Goal: Task Accomplishment & Management: Manage account settings

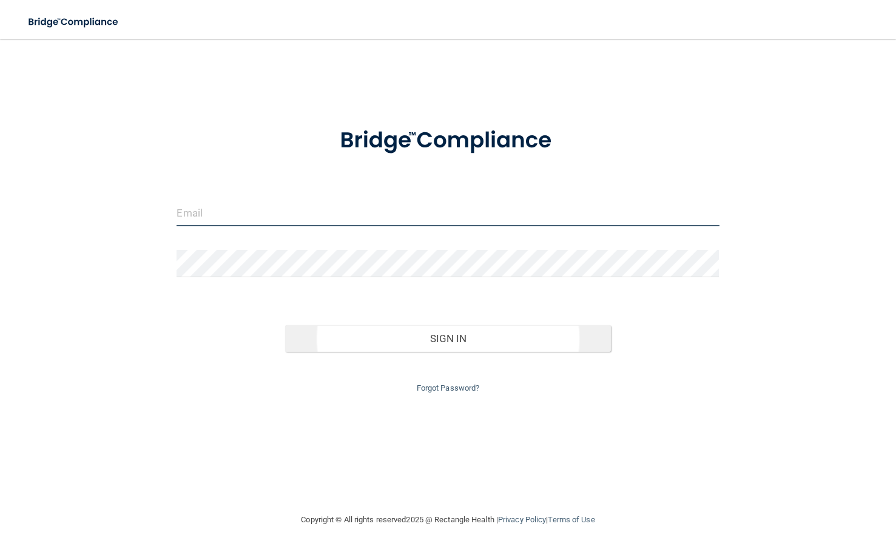
type input "[PERSON_NAME][EMAIL_ADDRESS][DOMAIN_NAME]"
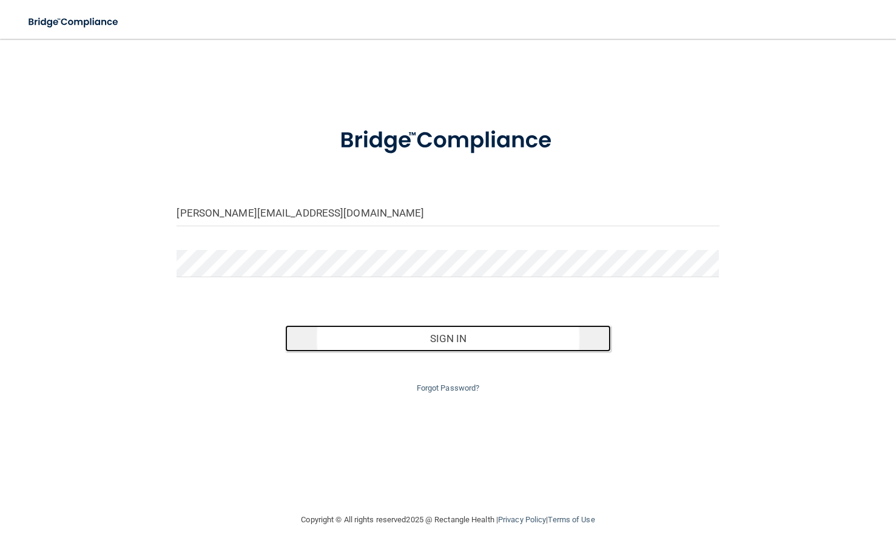
click at [343, 338] on button "Sign In" at bounding box center [447, 338] width 325 height 27
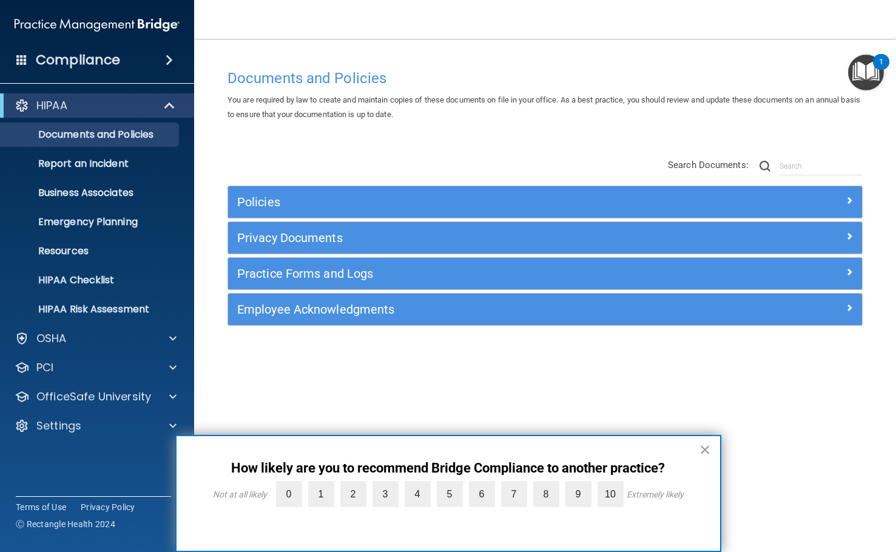
click at [697, 450] on div "× How likely are you to recommend Bridge Compliance to another practice? Not at…" at bounding box center [448, 493] width 546 height 117
click at [705, 451] on button "×" at bounding box center [705, 449] width 12 height 19
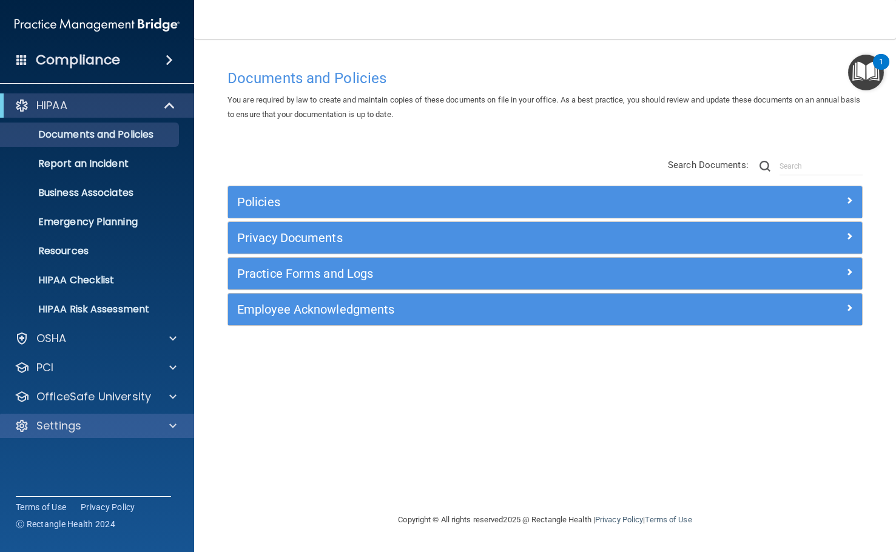
click at [91, 436] on div "Settings" at bounding box center [97, 426] width 195 height 24
click at [131, 428] on div "Settings" at bounding box center [80, 425] width 150 height 15
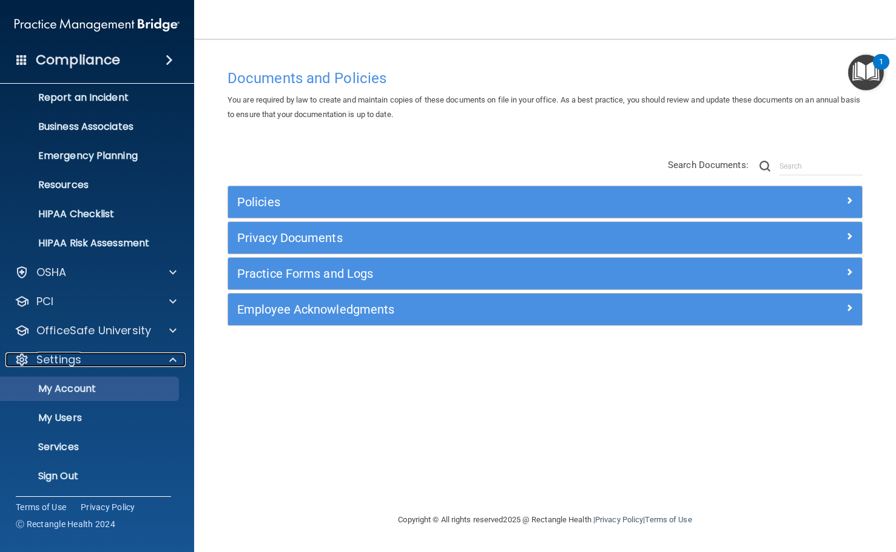
scroll to position [68, 0]
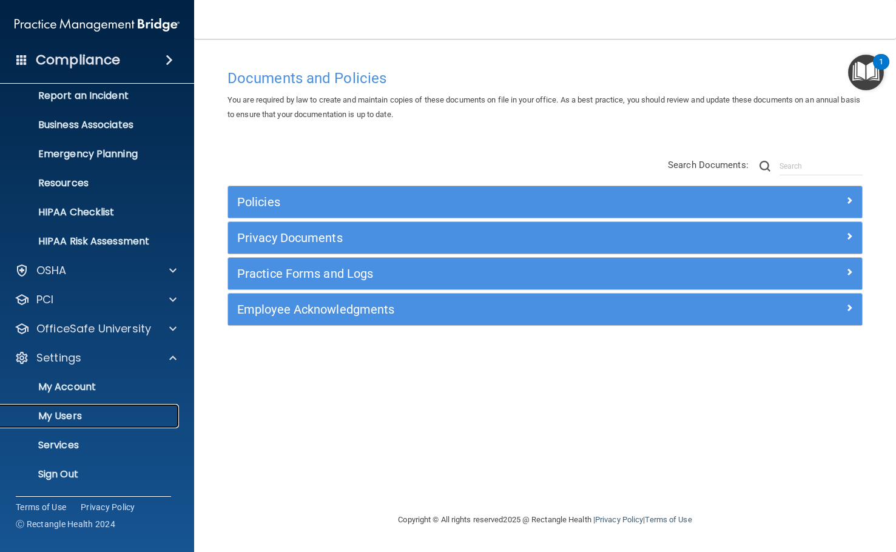
click at [81, 412] on p "My Users" at bounding box center [91, 416] width 166 height 12
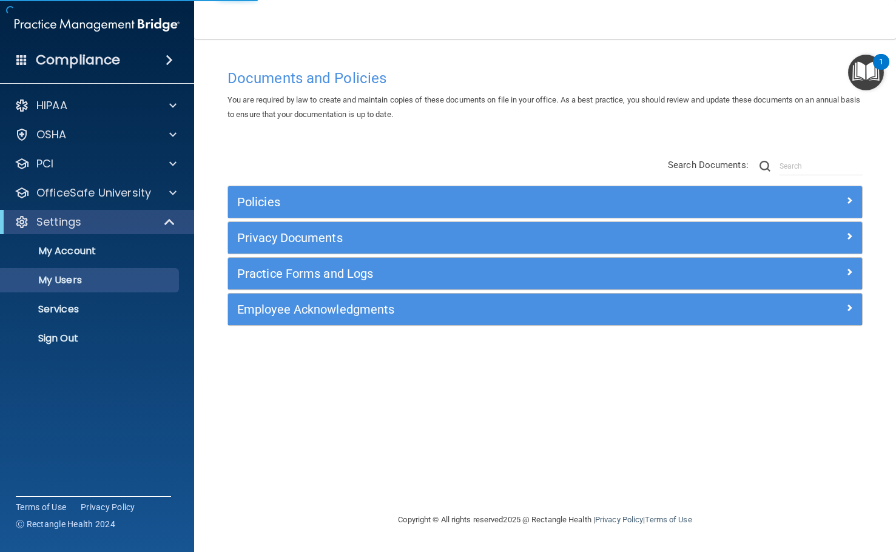
select select "20"
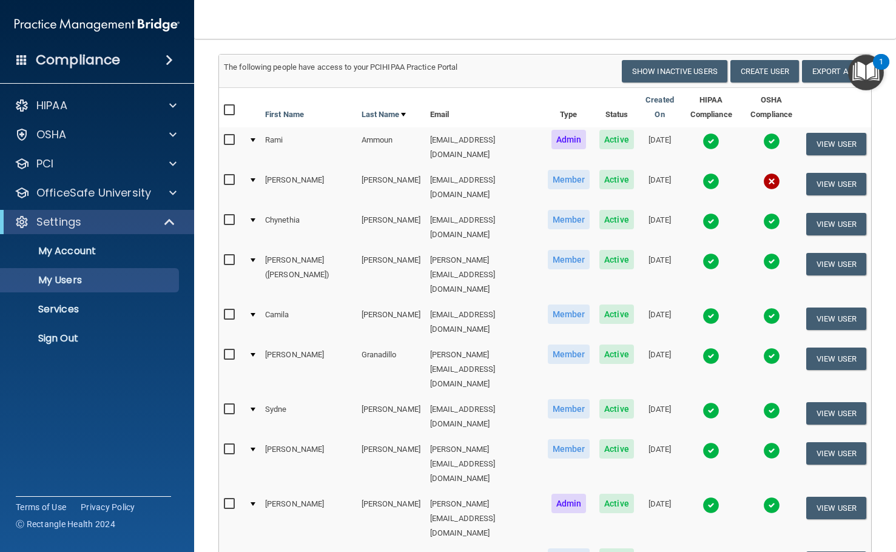
scroll to position [74, 0]
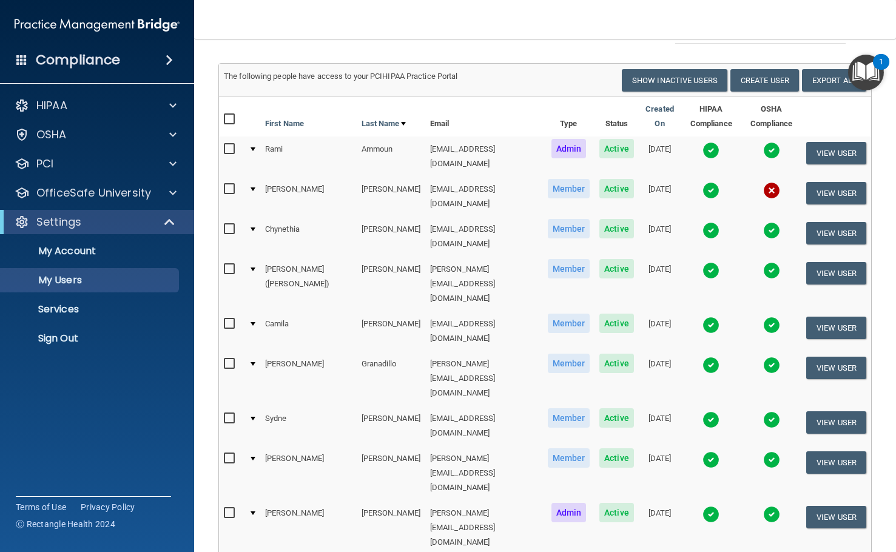
click at [708, 182] on img at bounding box center [710, 190] width 17 height 17
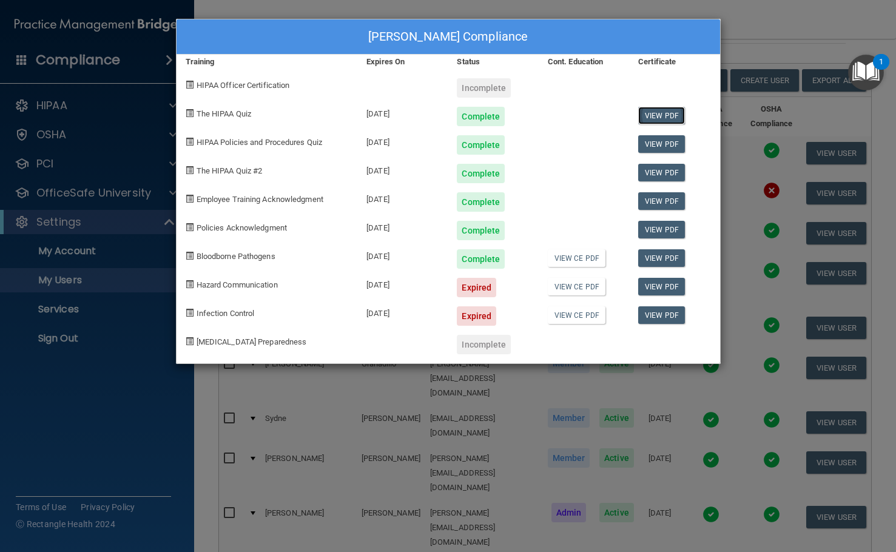
click at [656, 112] on link "View PDF" at bounding box center [661, 116] width 47 height 18
click at [677, 139] on link "View PDF" at bounding box center [661, 144] width 47 height 18
click at [662, 171] on link "View PDF" at bounding box center [661, 173] width 47 height 18
click at [660, 201] on link "View PDF" at bounding box center [661, 201] width 47 height 18
click at [656, 232] on link "View PDF" at bounding box center [661, 230] width 47 height 18
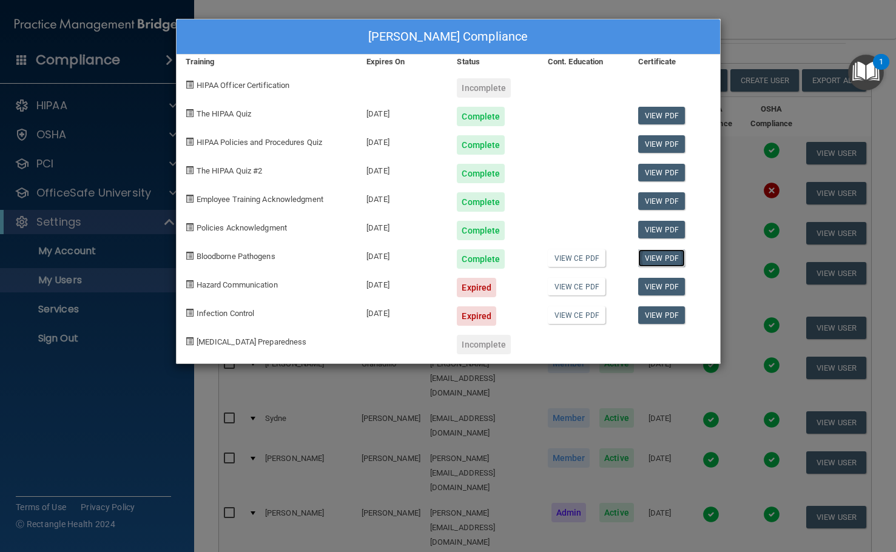
click at [662, 253] on link "View PDF" at bounding box center [661, 258] width 47 height 18
drag, startPoint x: 818, startPoint y: 38, endPoint x: 784, endPoint y: 53, distance: 37.2
click at [818, 38] on div "[PERSON_NAME] Compliance Training Expires On Status Cont. Education Certificate…" at bounding box center [448, 276] width 896 height 552
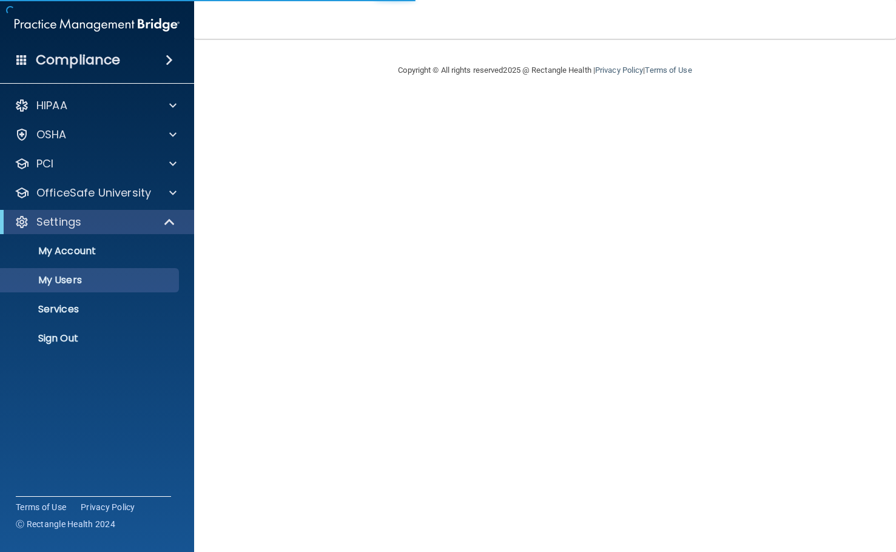
select select "20"
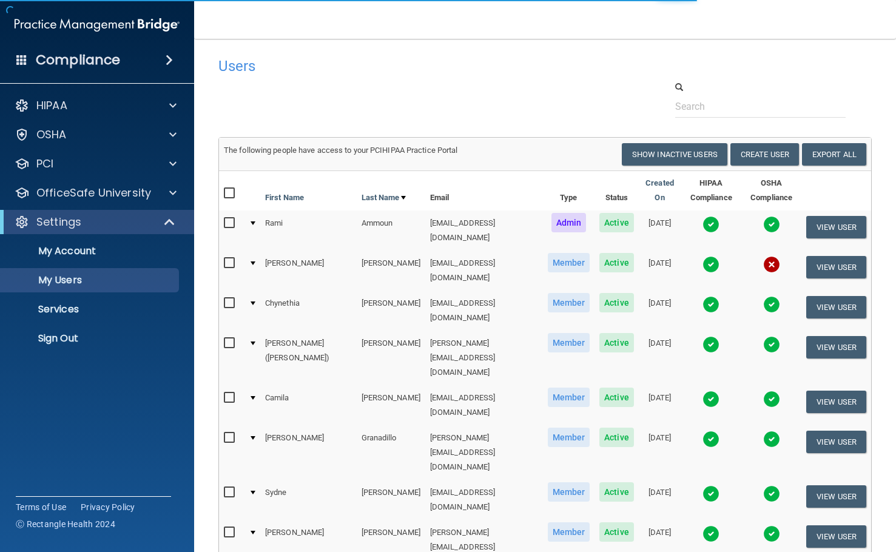
click at [764, 256] on img at bounding box center [771, 264] width 17 height 17
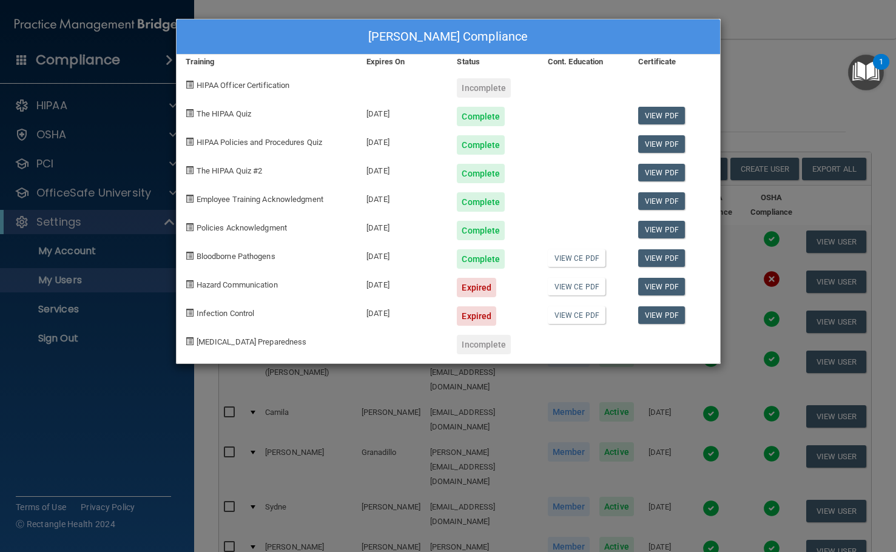
click at [763, 67] on div "[PERSON_NAME] Compliance Training Expires On Status Cont. Education Certificate…" at bounding box center [448, 276] width 896 height 552
